Goal: Task Accomplishment & Management: Manage account settings

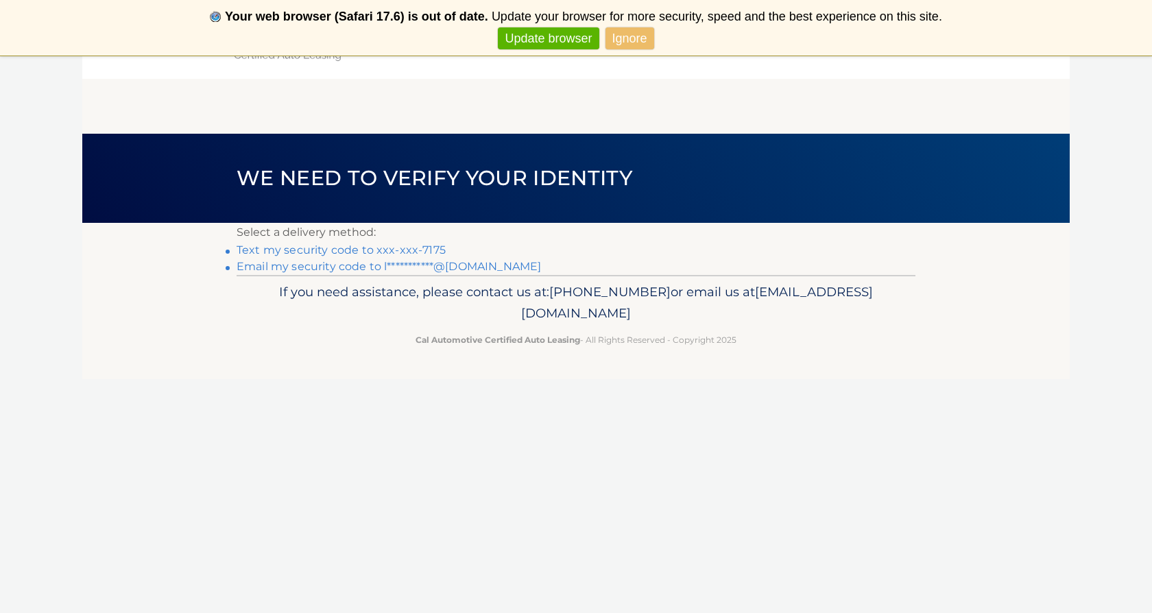
click at [416, 251] on link "Text my security code to xxx-xxx-7175" at bounding box center [341, 249] width 209 height 13
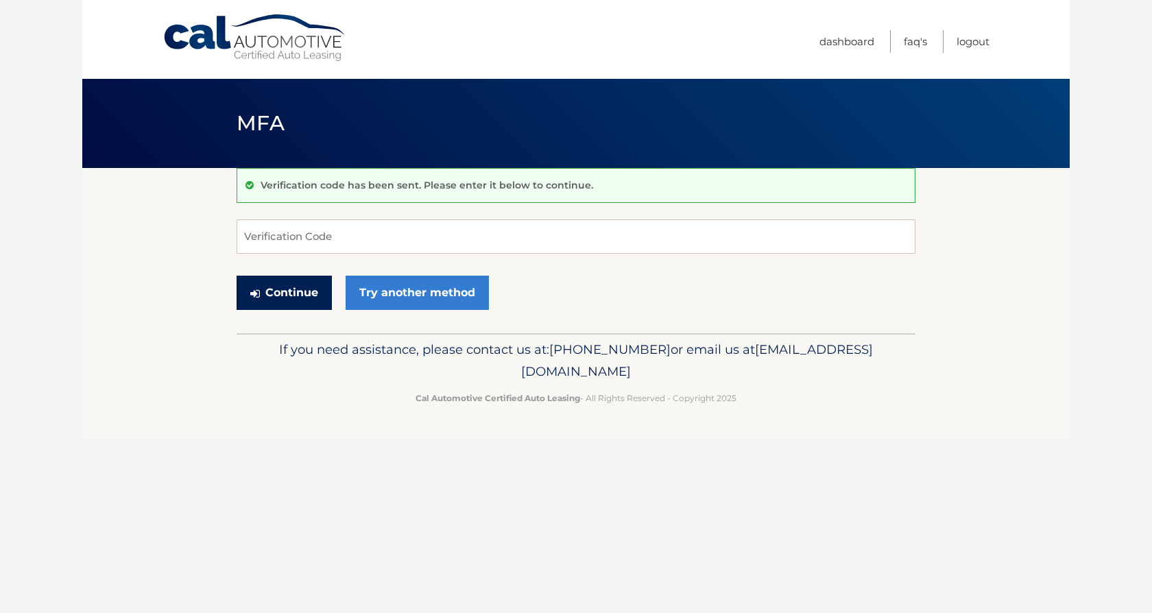
click at [317, 291] on button "Continue" at bounding box center [284, 293] width 95 height 34
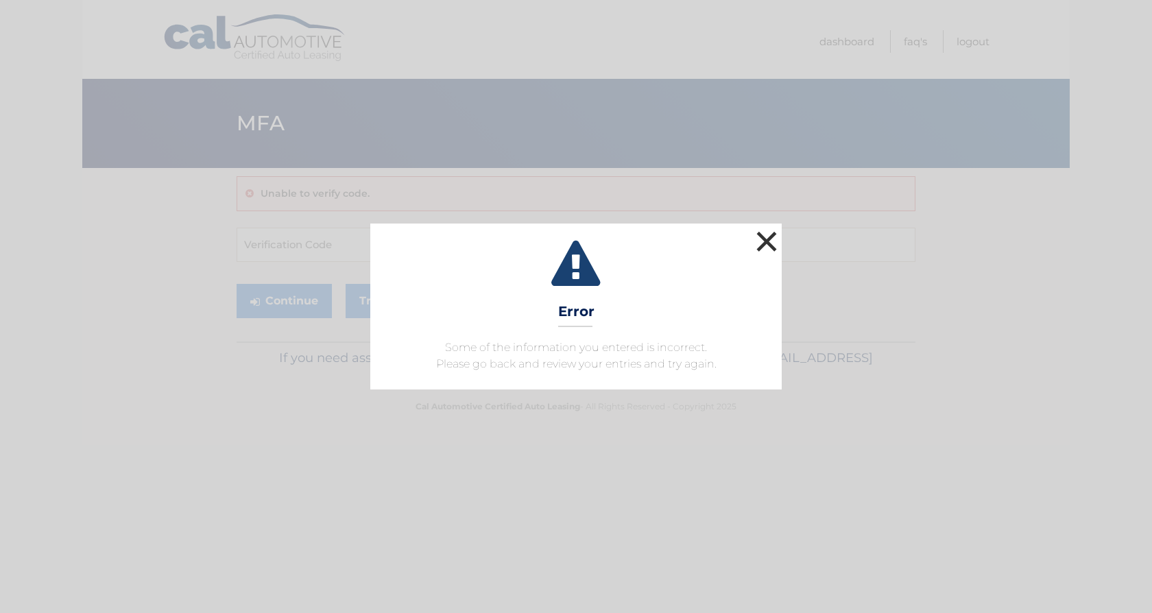
click at [765, 241] on button "×" at bounding box center [766, 241] width 27 height 27
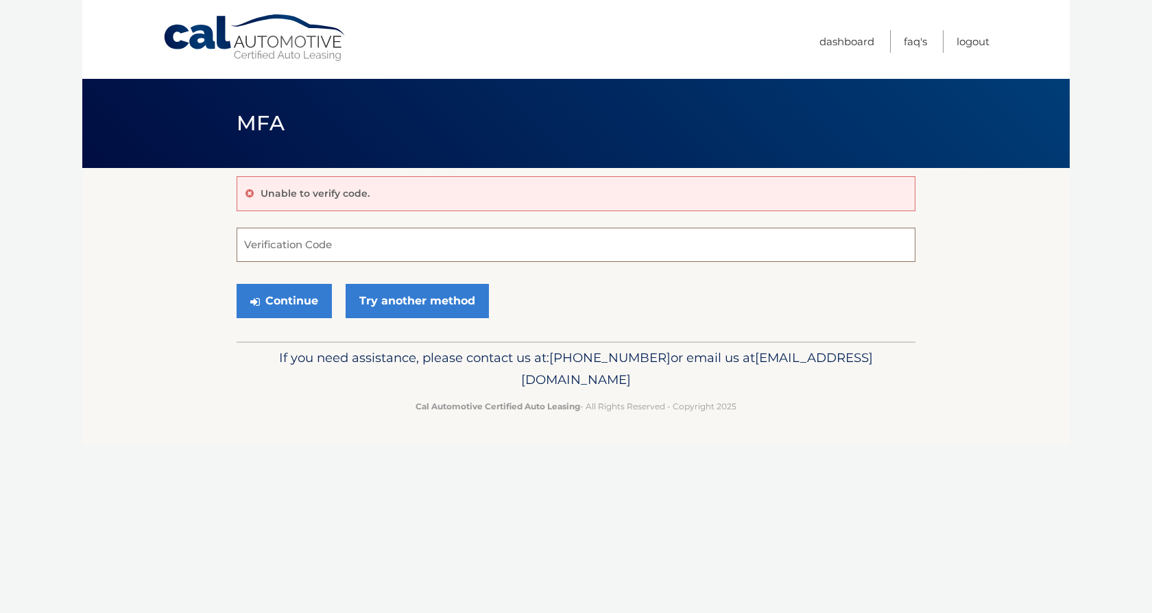
click at [402, 242] on input "Verification Code" at bounding box center [576, 245] width 679 height 34
type input "587355"
click at [297, 297] on button "Continue" at bounding box center [284, 301] width 95 height 34
